Goal: Check status: Check status

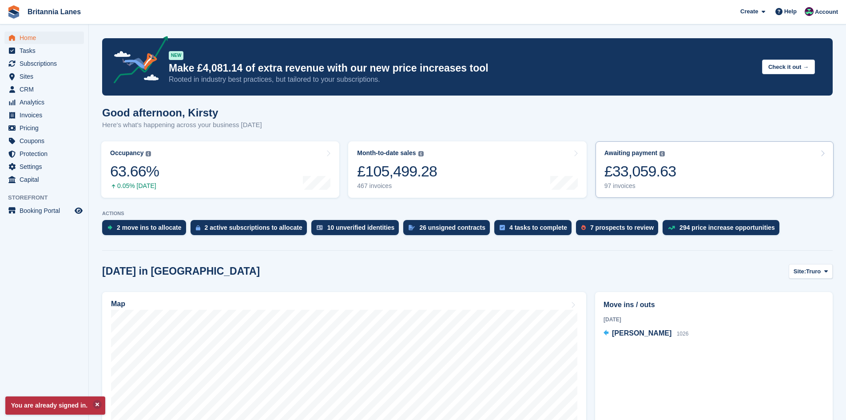
click at [668, 174] on div "£33,059.63" at bounding box center [641, 171] width 72 height 18
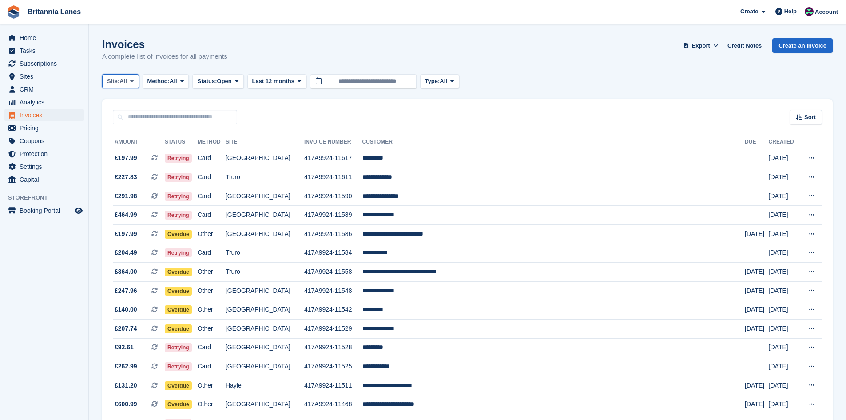
click at [120, 82] on span "Site:" at bounding box center [113, 81] width 12 height 9
click at [135, 112] on link "Truro" at bounding box center [146, 118] width 80 height 16
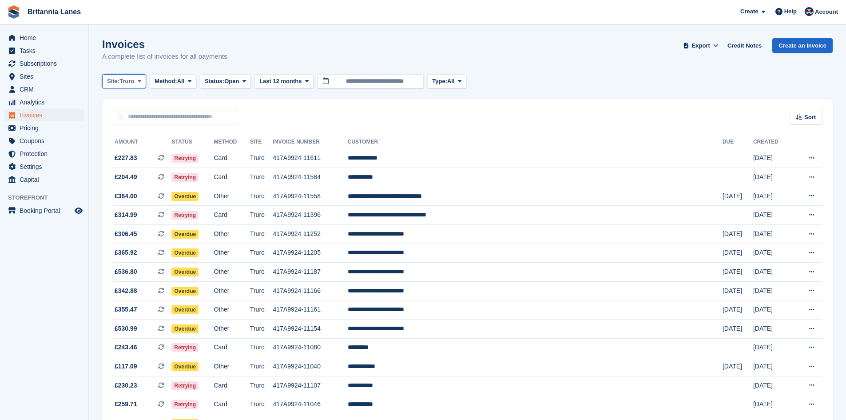
click at [131, 80] on span "Truro" at bounding box center [127, 81] width 15 height 9
drag, startPoint x: 121, startPoint y: 135, endPoint x: 120, endPoint y: 116, distance: 18.2
click at [120, 134] on link "Falmouth" at bounding box center [146, 134] width 80 height 16
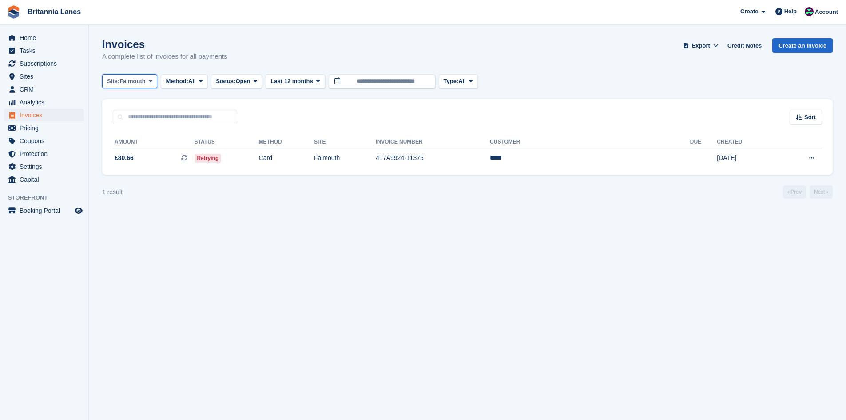
click at [119, 87] on button "Site: Falmouth" at bounding box center [129, 81] width 55 height 15
click at [126, 169] on link "Hayle" at bounding box center [146, 166] width 80 height 16
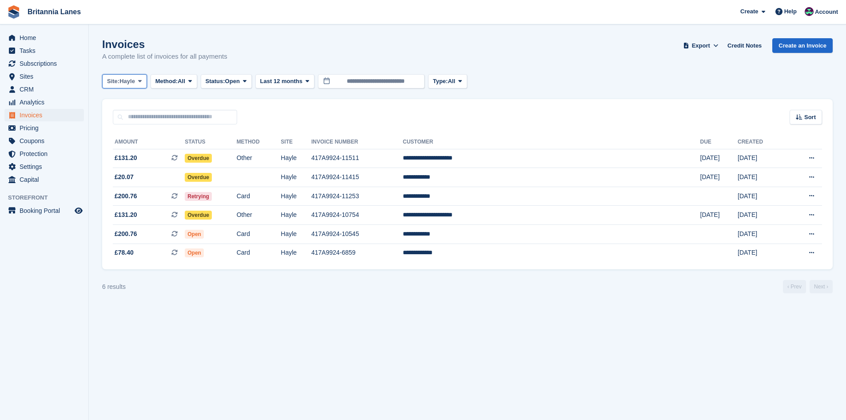
click at [120, 80] on span "Site:" at bounding box center [113, 81] width 12 height 9
click at [156, 150] on link "[GEOGRAPHIC_DATA]" at bounding box center [146, 150] width 80 height 16
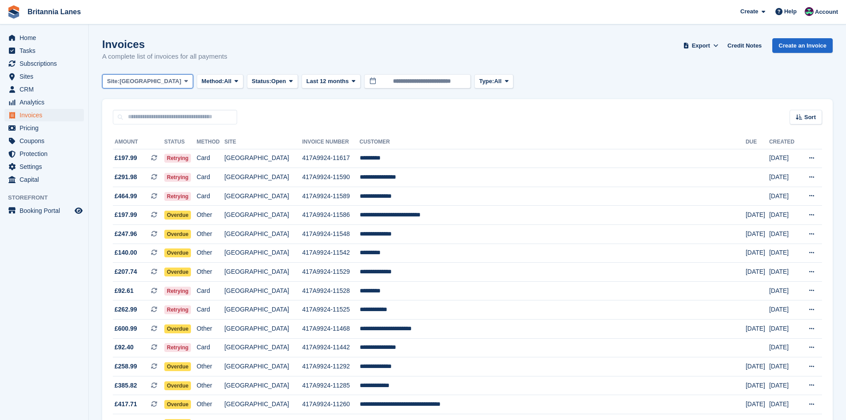
click at [184, 82] on icon at bounding box center [186, 81] width 4 height 6
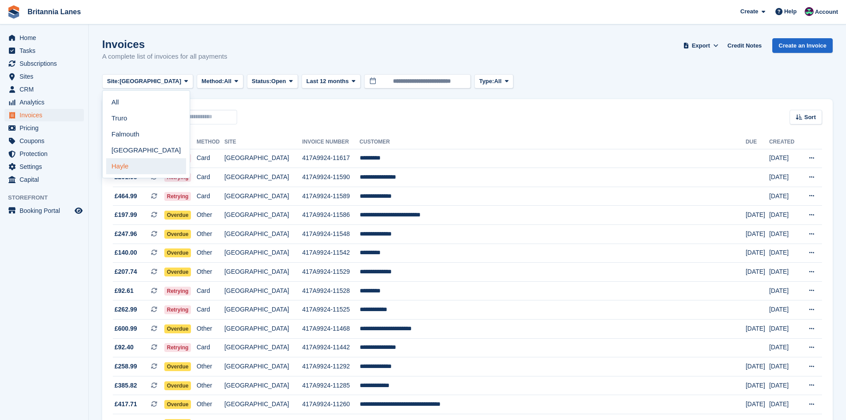
drag, startPoint x: 137, startPoint y: 171, endPoint x: 178, endPoint y: 162, distance: 42.3
click at [137, 172] on link "Hayle" at bounding box center [146, 166] width 80 height 16
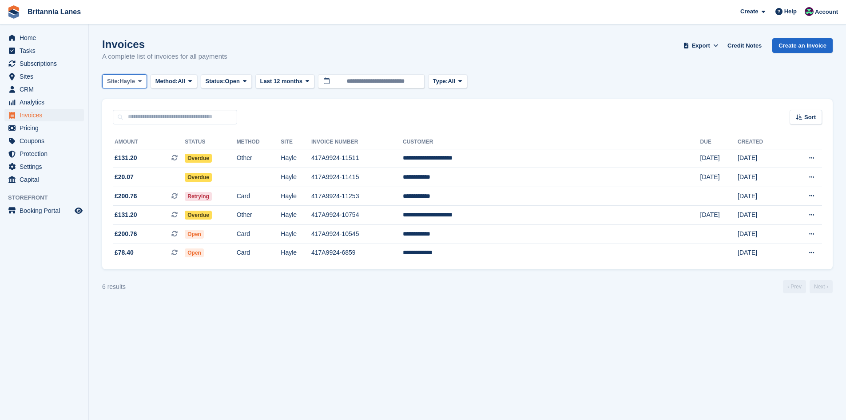
click at [135, 83] on span "Hayle" at bounding box center [128, 81] width 16 height 9
click at [135, 120] on link "Truro" at bounding box center [146, 118] width 80 height 16
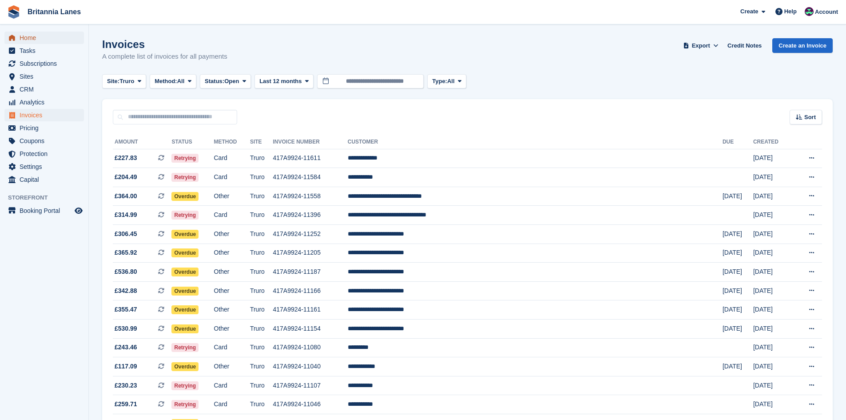
click at [27, 43] on span "Home" at bounding box center [46, 38] width 53 height 12
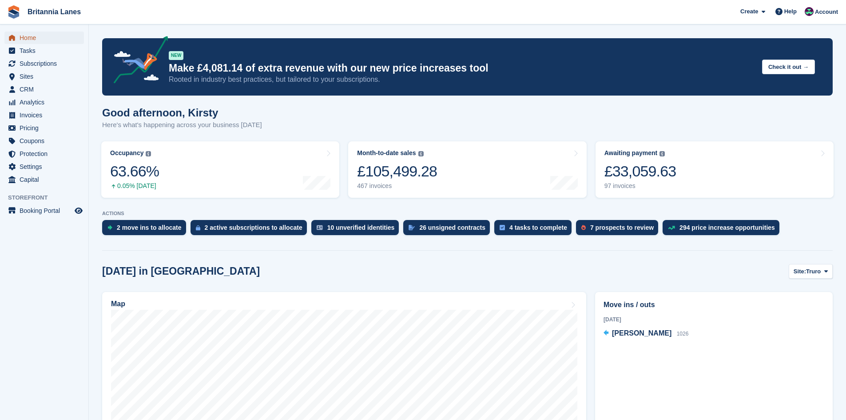
click at [40, 43] on span "Home" at bounding box center [46, 38] width 53 height 12
click at [35, 36] on span "Home" at bounding box center [46, 38] width 53 height 12
click at [60, 36] on span "Home" at bounding box center [46, 38] width 53 height 12
click at [661, 175] on div "£33,059.63" at bounding box center [641, 171] width 72 height 18
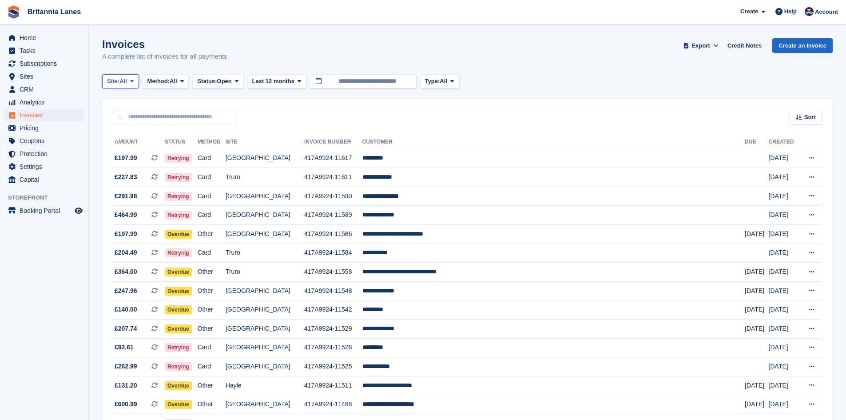
click at [120, 84] on span "Site:" at bounding box center [113, 81] width 12 height 9
click at [130, 140] on link "Falmouth" at bounding box center [146, 134] width 80 height 16
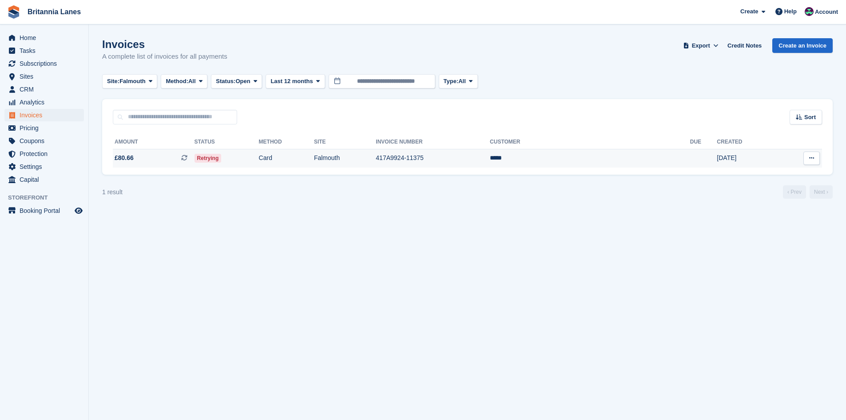
click at [473, 161] on td "417A9924-11375" at bounding box center [433, 158] width 114 height 19
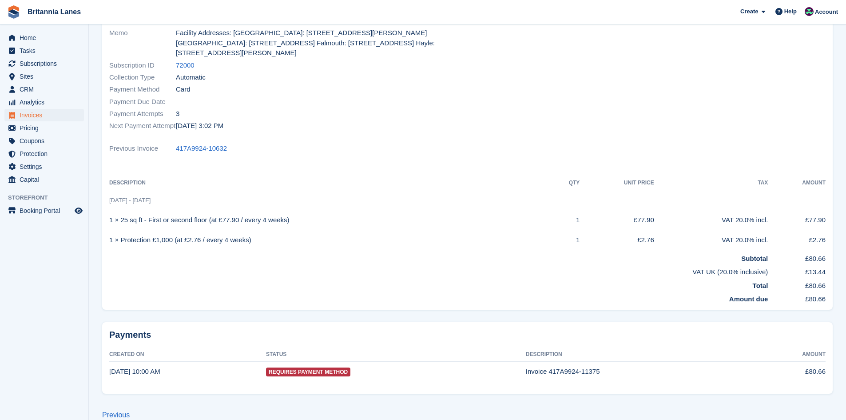
scroll to position [147, 0]
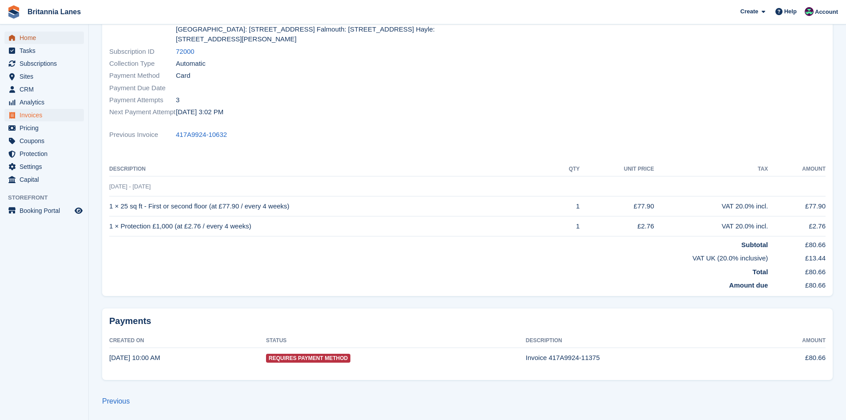
click at [49, 33] on span "Home" at bounding box center [46, 38] width 53 height 12
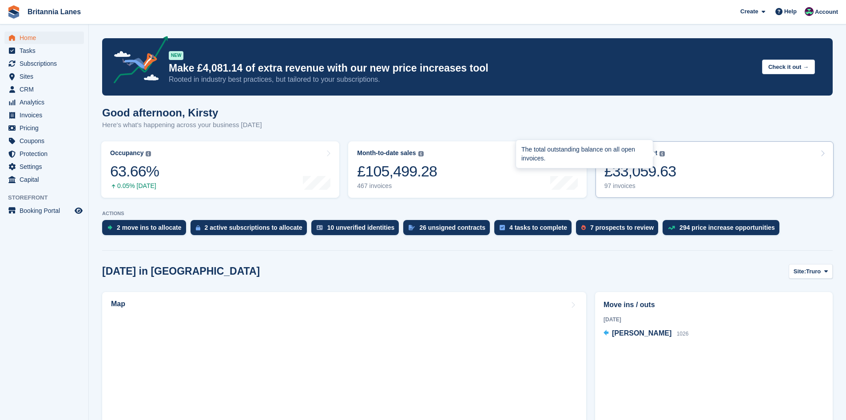
click at [653, 166] on div "The total outstanding balance on all open invoices." at bounding box center [585, 154] width 138 height 29
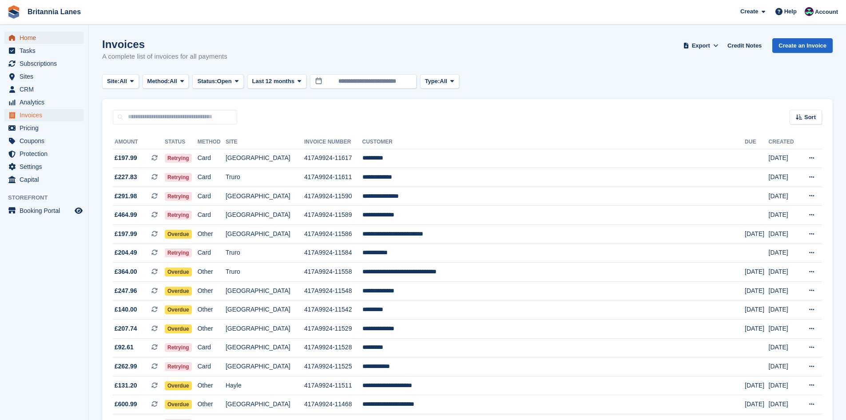
click at [52, 37] on span "Home" at bounding box center [46, 38] width 53 height 12
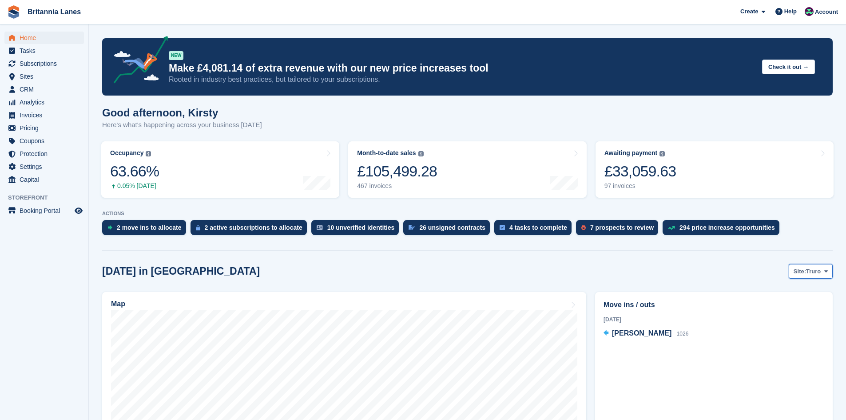
click at [814, 272] on span "Truro" at bounding box center [813, 271] width 15 height 9
click at [790, 307] on link "Falmouth" at bounding box center [789, 308] width 80 height 16
drag, startPoint x: 30, startPoint y: 34, endPoint x: 29, endPoint y: 39, distance: 5.1
click at [30, 34] on span "Home" at bounding box center [46, 38] width 53 height 12
